Goal: Transaction & Acquisition: Purchase product/service

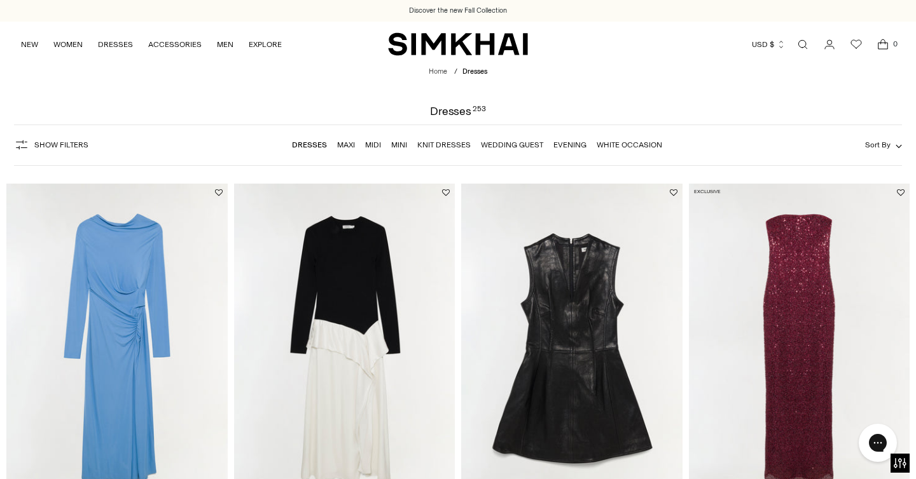
scroll to position [4, 0]
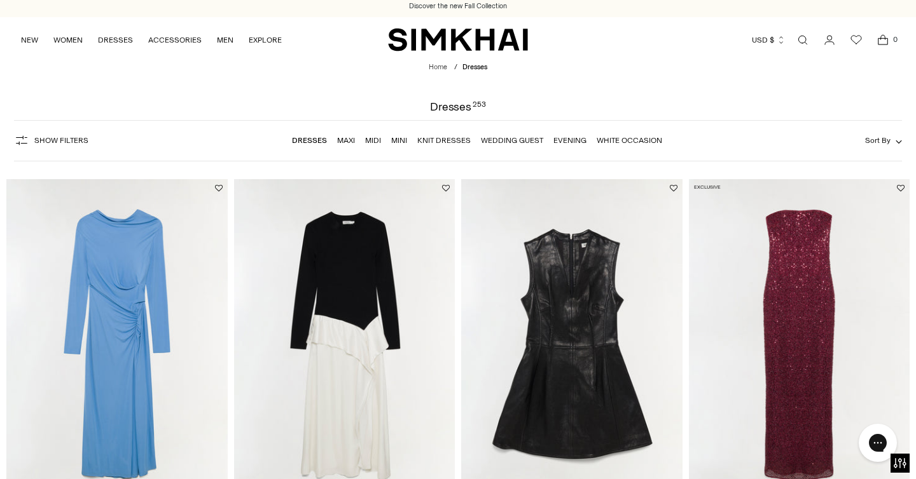
click at [308, 141] on link "Dresses" at bounding box center [309, 140] width 35 height 9
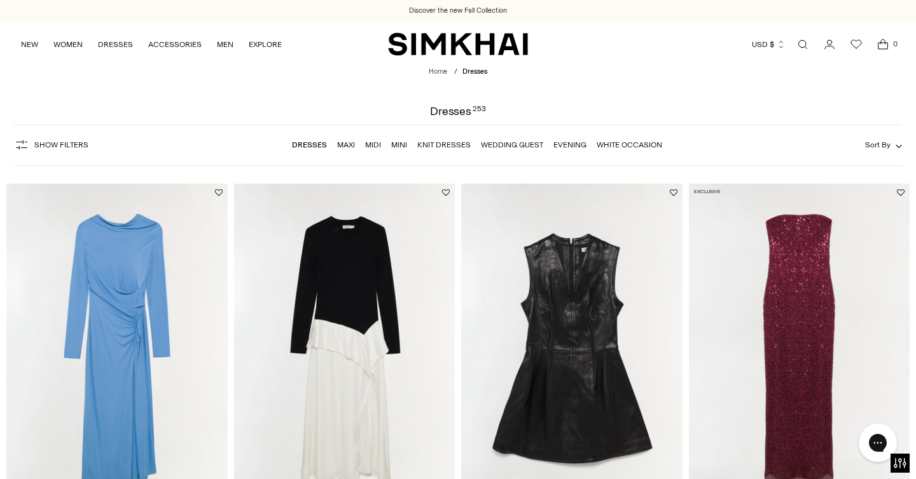
click at [567, 148] on link "Evening" at bounding box center [569, 145] width 33 height 9
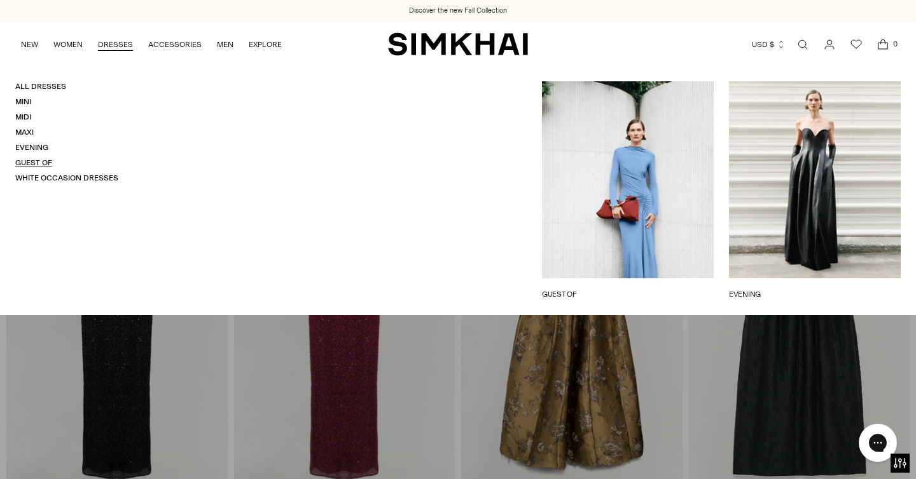
click at [47, 163] on link "Guest Of" at bounding box center [33, 162] width 37 height 9
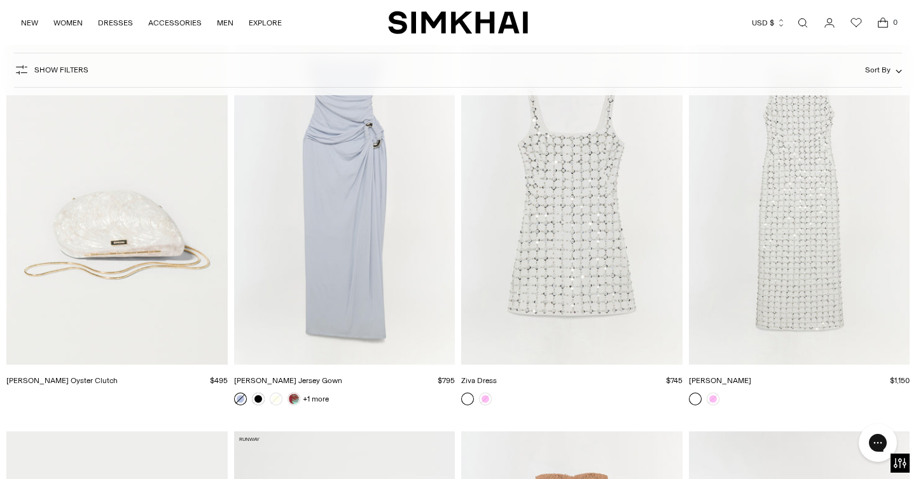
scroll to position [6914, 0]
